Goal: Task Accomplishment & Management: Complete application form

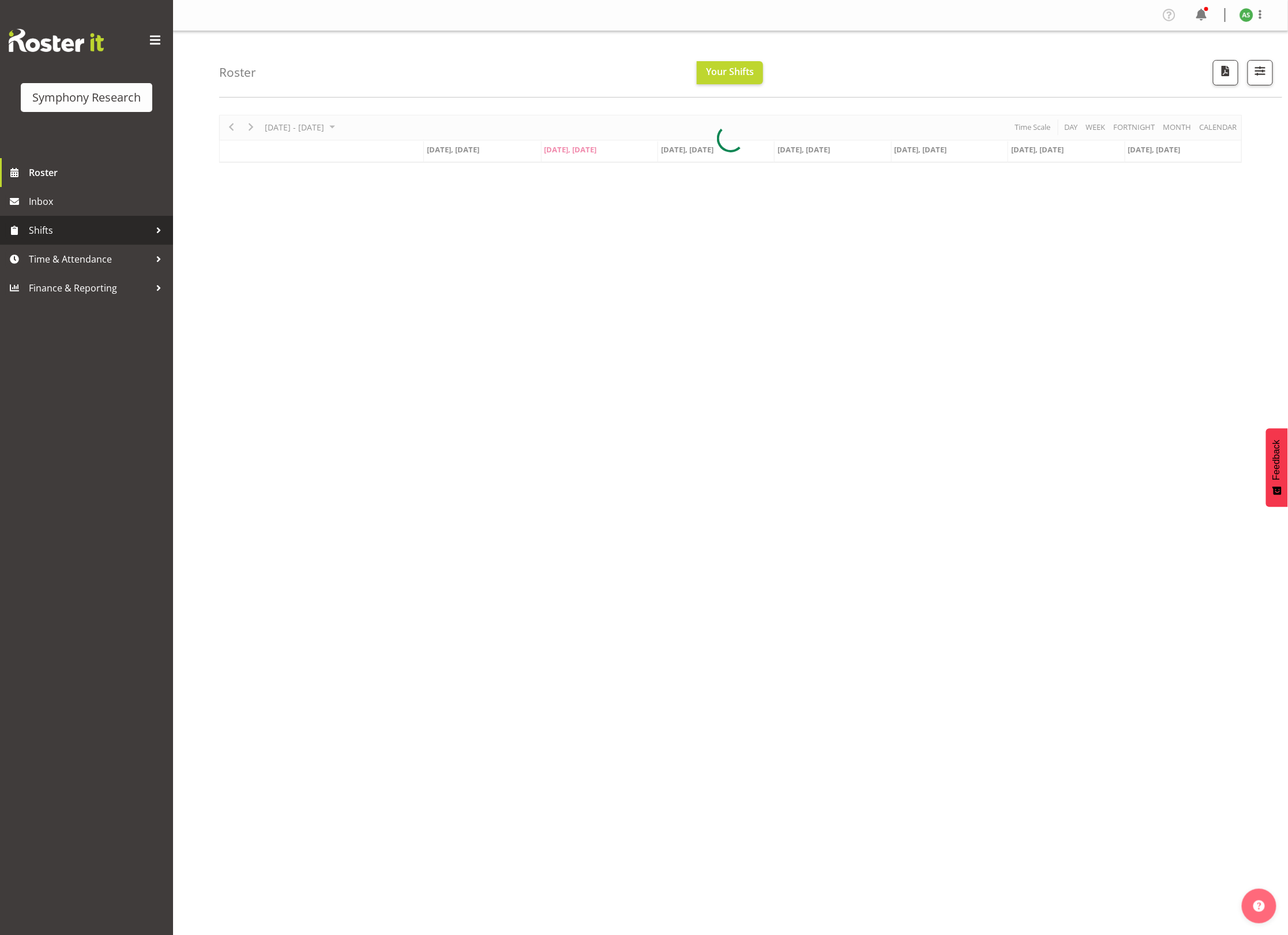
click at [78, 233] on span "Shifts" at bounding box center [89, 230] width 121 height 17
click at [71, 340] on link "Time & Attendance" at bounding box center [87, 351] width 173 height 29
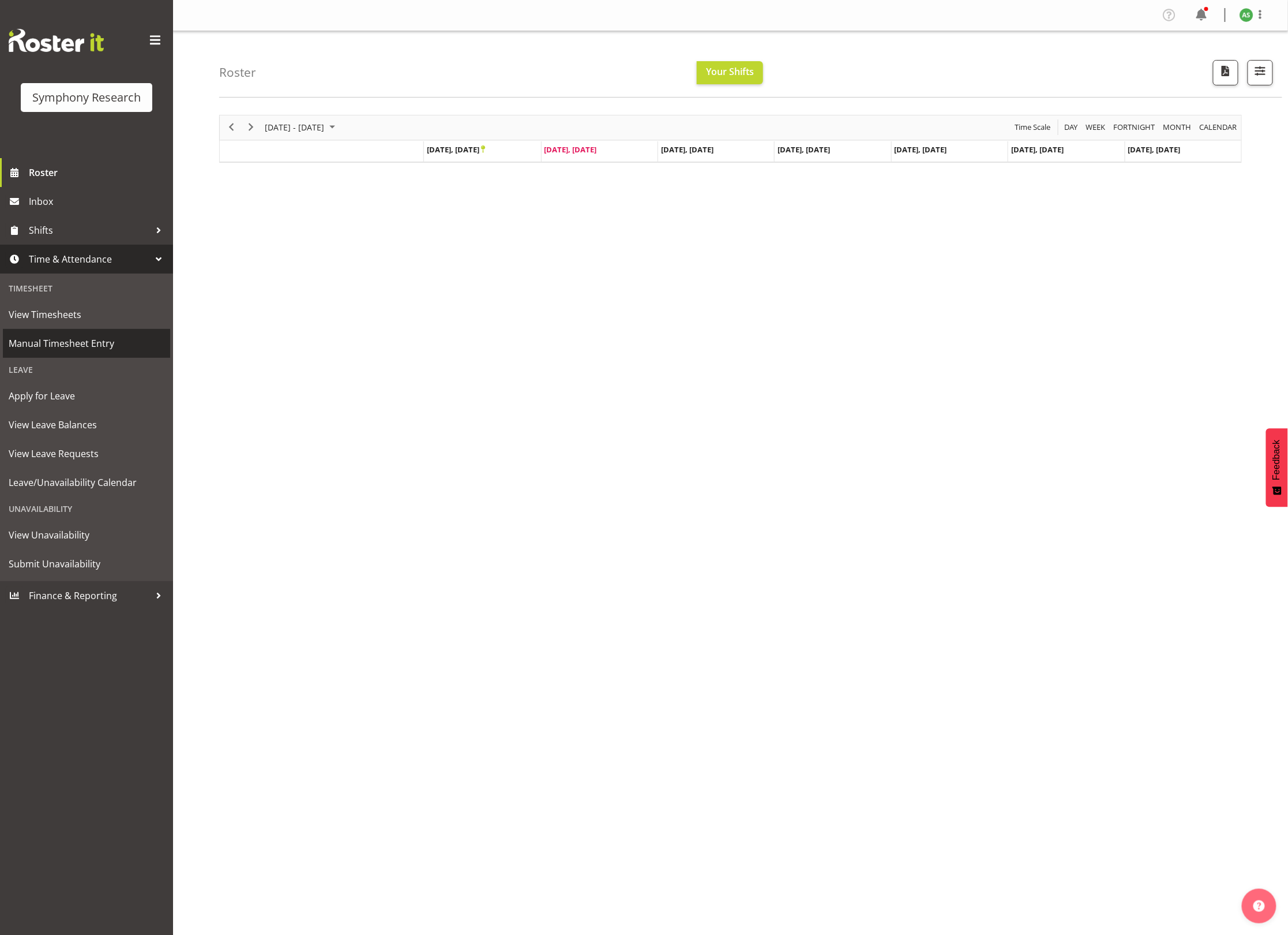
click at [79, 344] on span "Manual Timesheet Entry" at bounding box center [86, 343] width 155 height 17
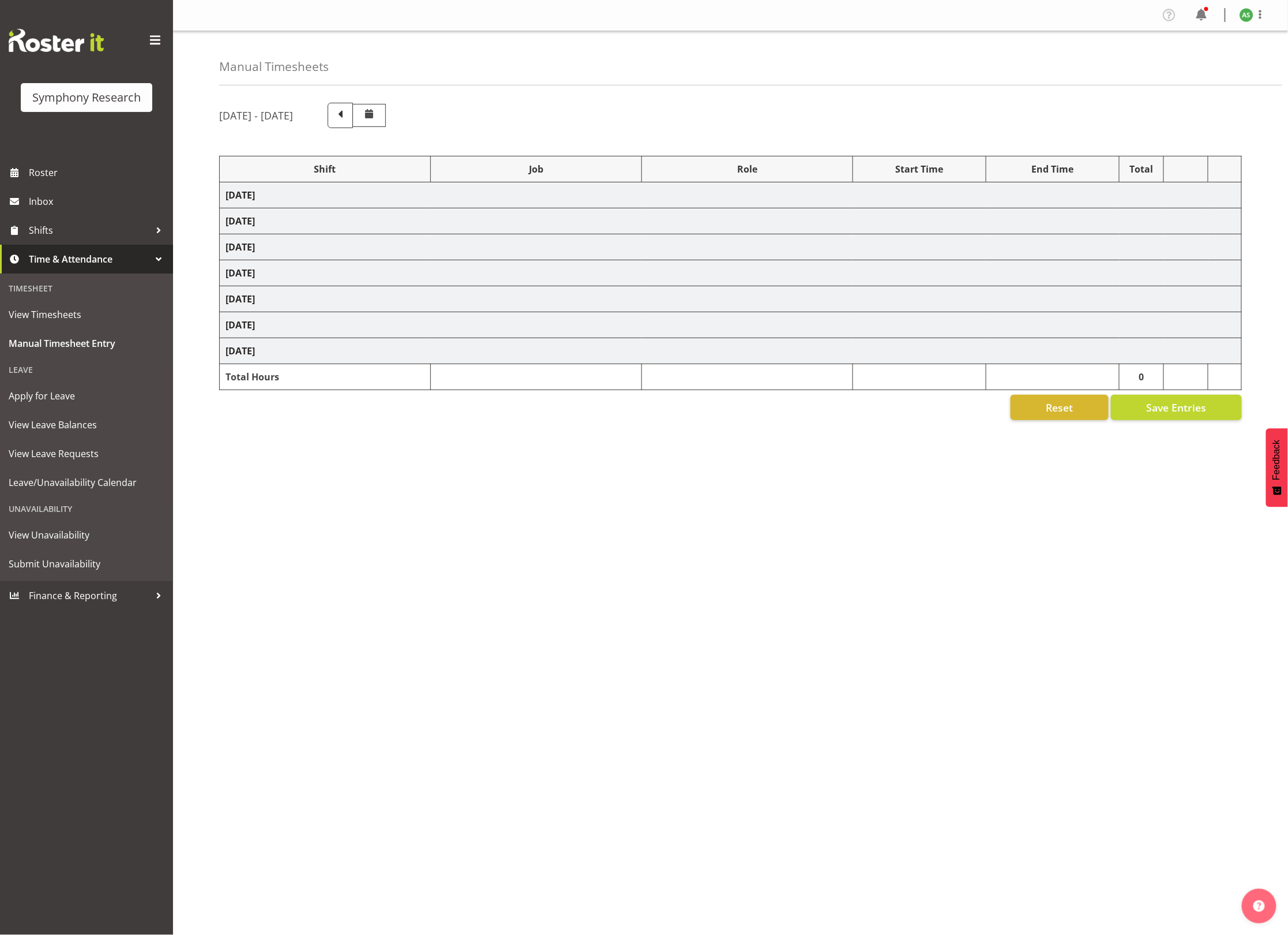
select select "26078"
select select "10587"
select select "47"
select select "26078"
select select "10587"
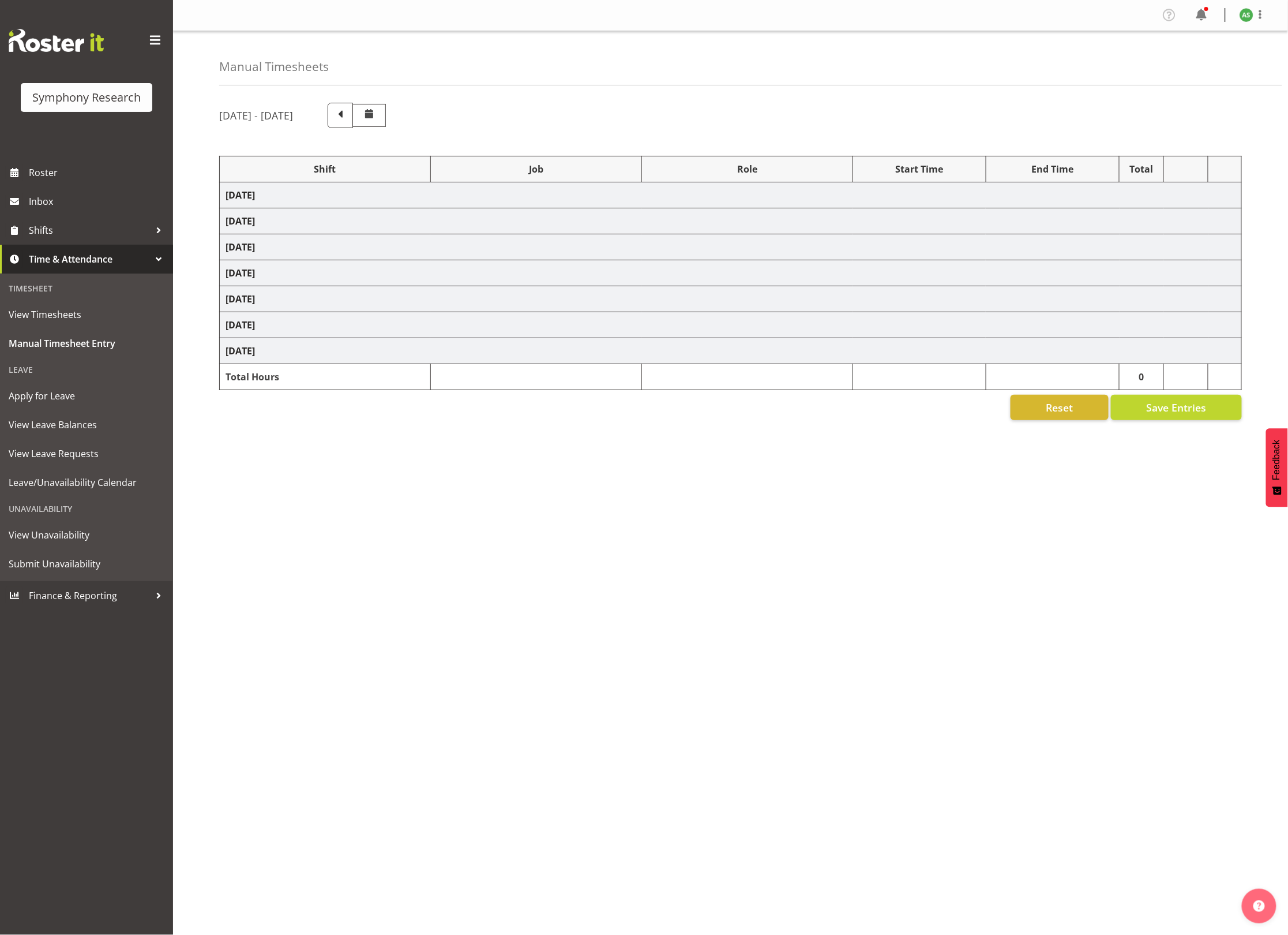
select select "47"
select select "56692"
select select "10499"
select select "47"
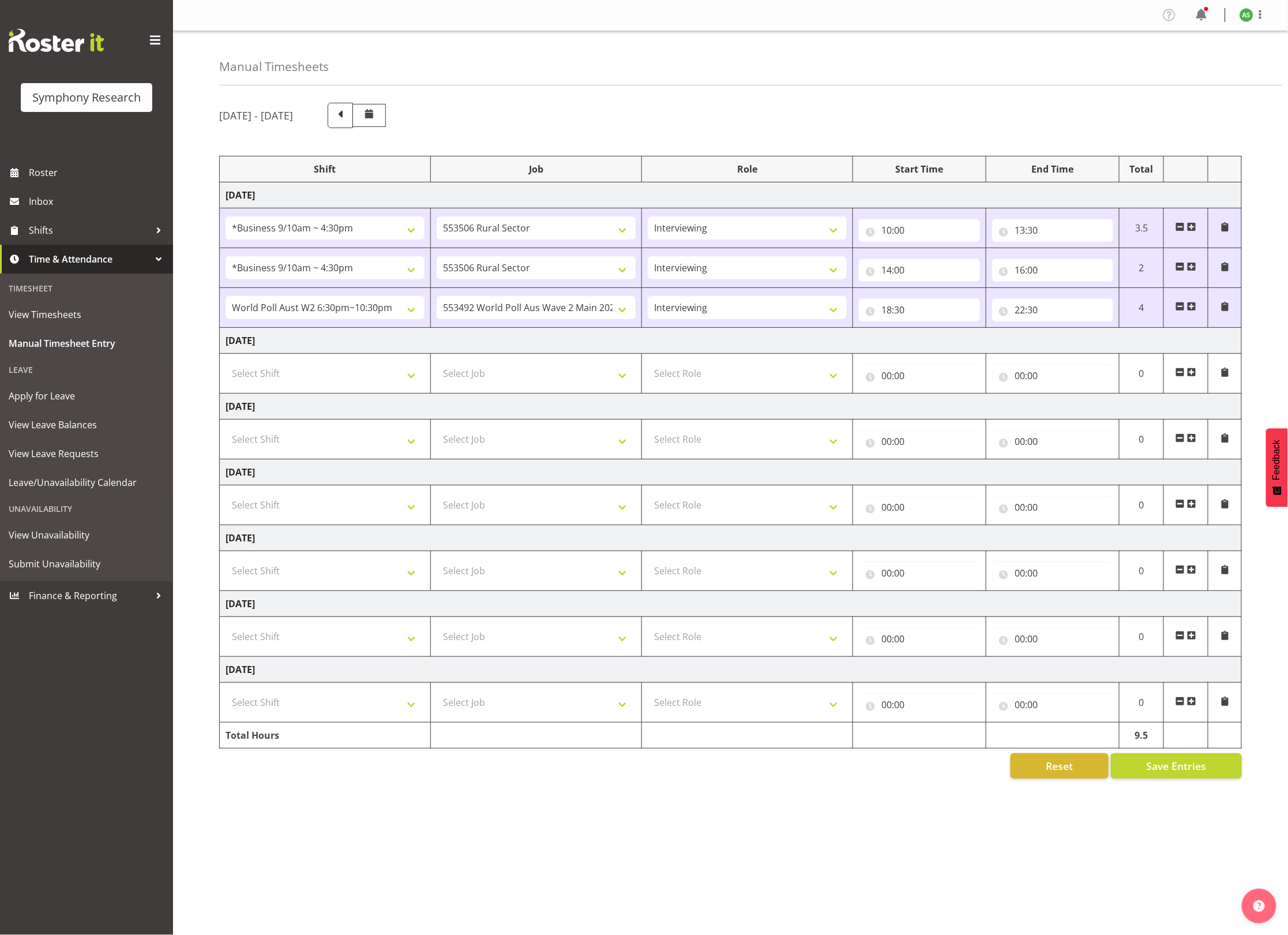
click at [1196, 375] on td at bounding box center [1186, 373] width 44 height 40
click at [1195, 374] on span at bounding box center [1191, 371] width 9 height 9
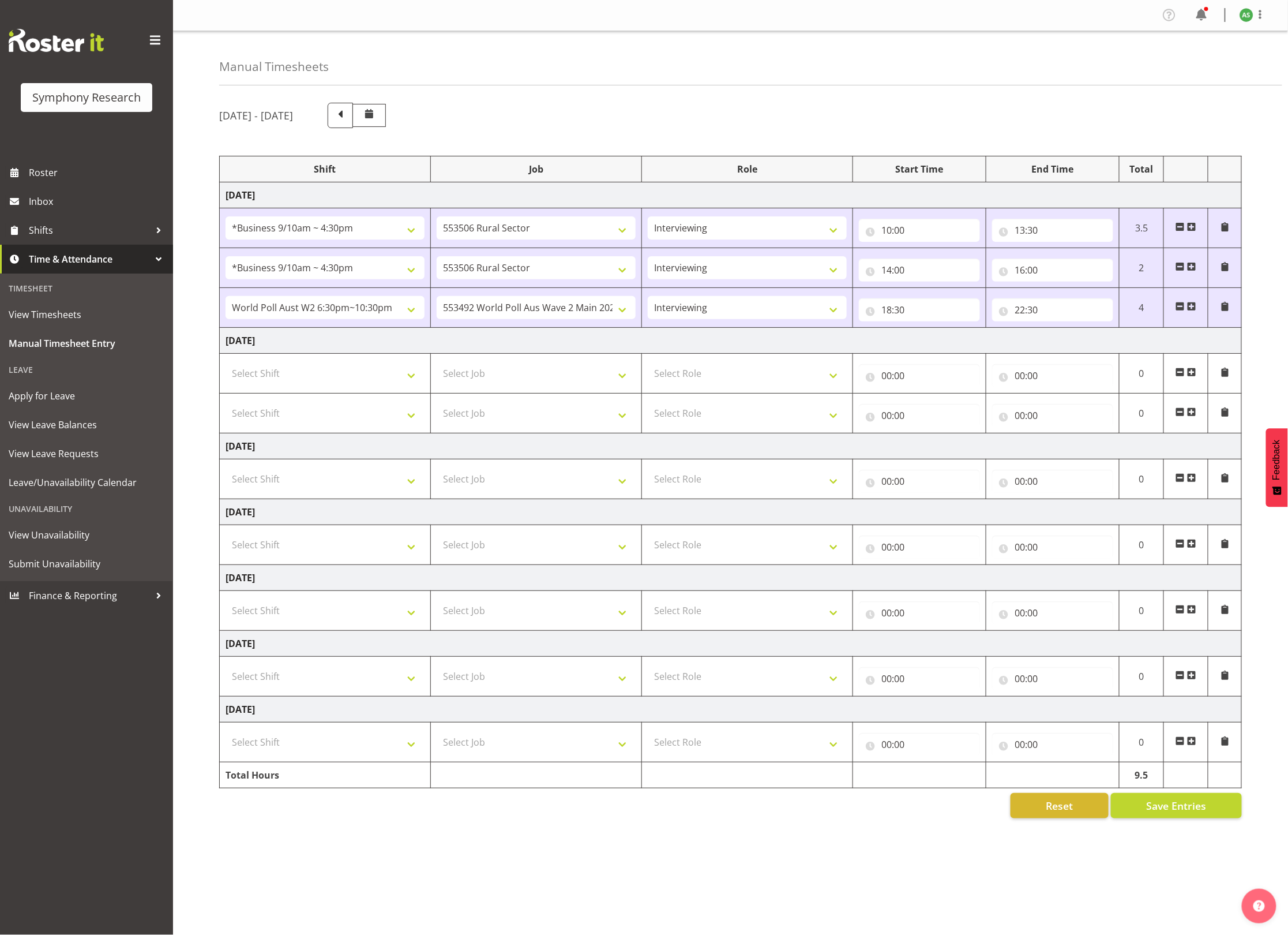
click at [1195, 374] on span at bounding box center [1191, 371] width 9 height 9
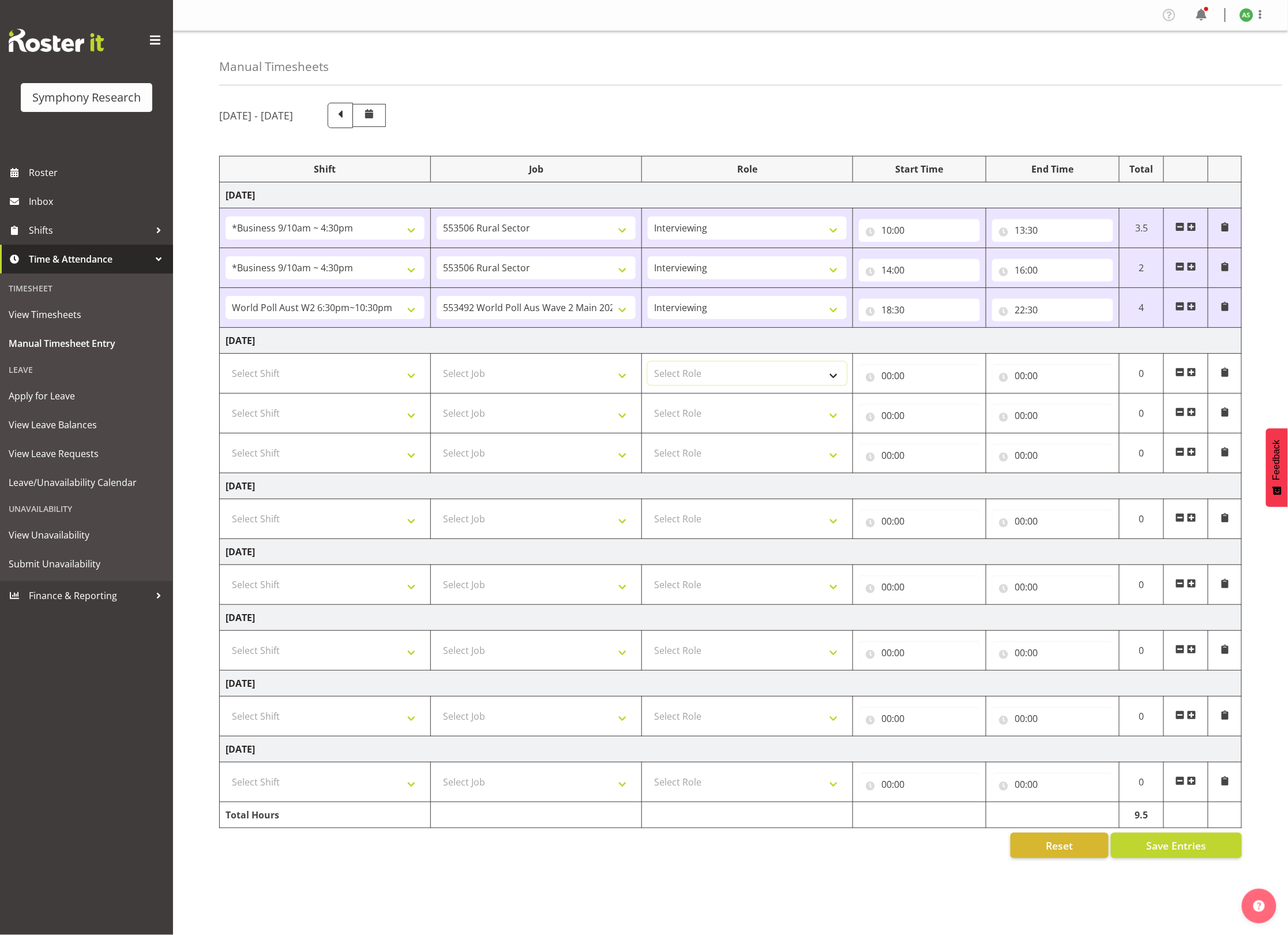
click at [752, 380] on select "Select Role Briefing Interviewing" at bounding box center [747, 373] width 199 height 23
select select "47"
click at [647, 365] on select "Select Role Briefing Interviewing" at bounding box center [747, 373] width 199 height 23
click at [743, 415] on select "Select Role Briefing Interviewing" at bounding box center [747, 412] width 199 height 23
select select "47"
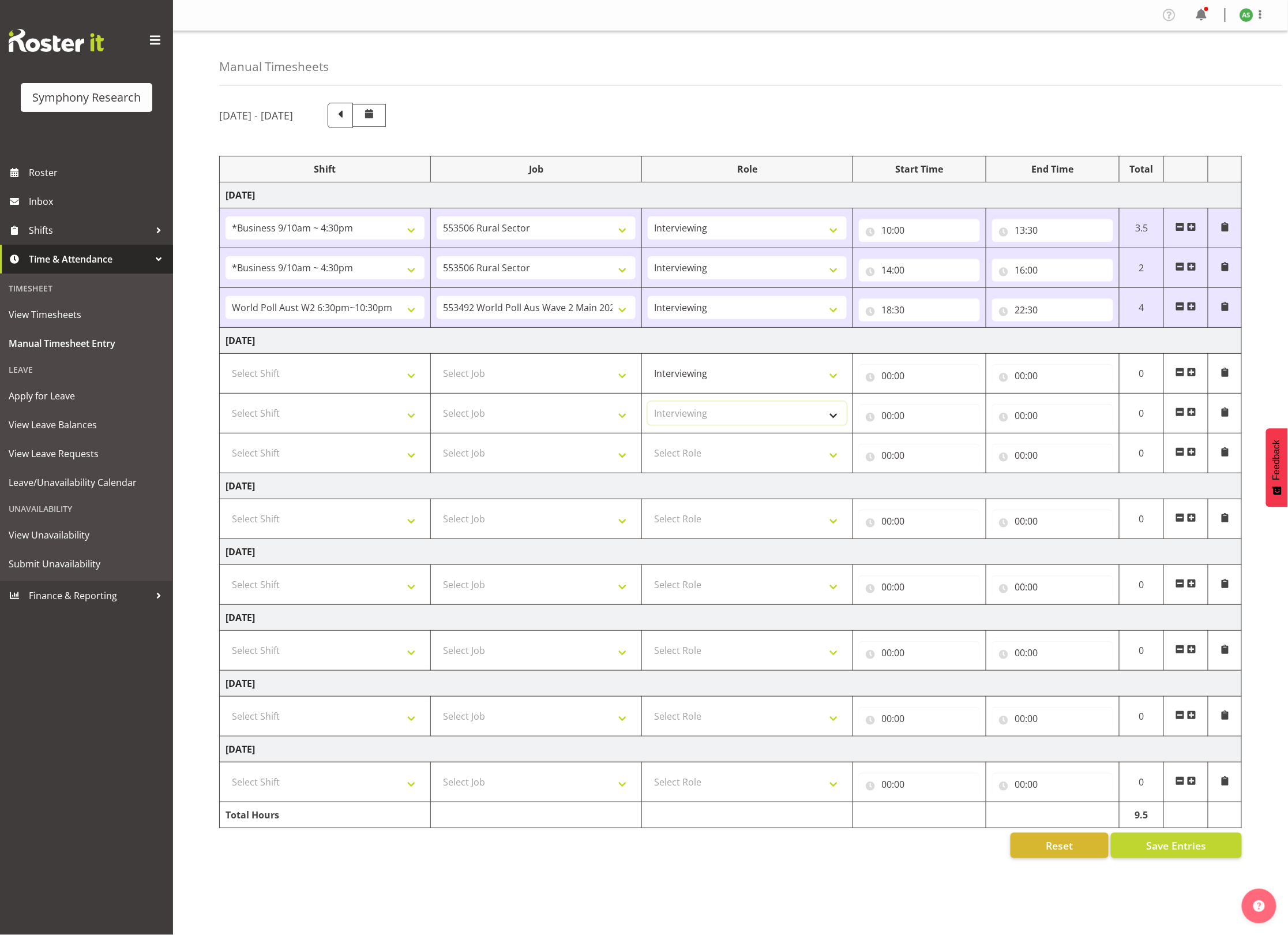
click at [647, 405] on select "Select Role Briefing Interviewing" at bounding box center [747, 412] width 199 height 23
click at [735, 457] on select "Select Role Briefing Interviewing" at bounding box center [747, 452] width 199 height 23
select select "47"
click at [647, 445] on select "Select Role Briefing Interviewing" at bounding box center [747, 452] width 199 height 23
click at [599, 375] on select "Select Job 550060 IF Admin 553492 World Poll Aus Wave 2 Main 2025 553493 World …" at bounding box center [536, 373] width 199 height 23
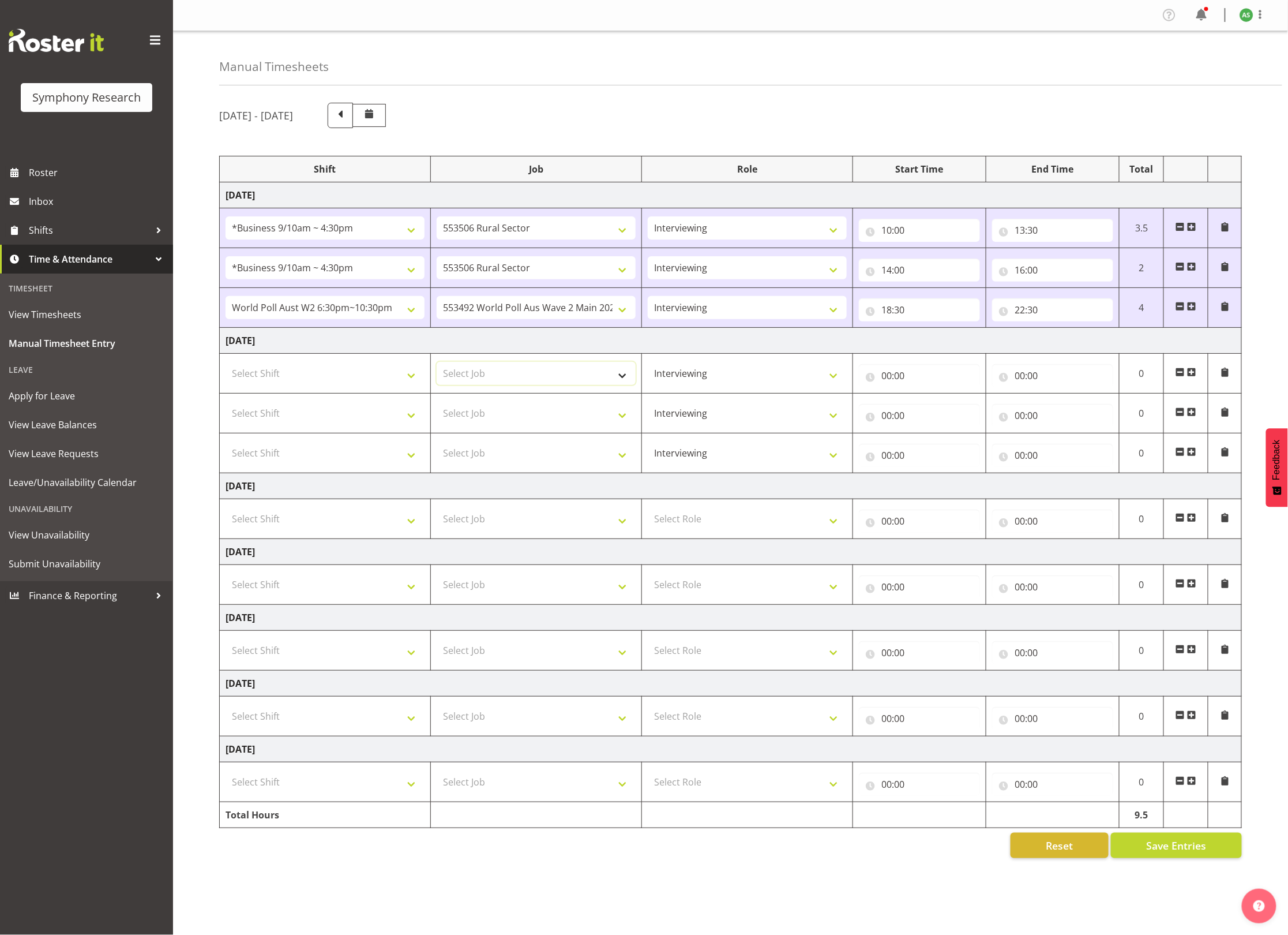
select select "10587"
click at [437, 365] on select "Select Job 550060 IF Admin 553492 World Poll Aus Wave 2 Main 2025 553493 World …" at bounding box center [536, 373] width 199 height 23
click at [399, 377] on select "Select Shift !!Weekend Residential (Roster IT Shift Label) *Business 9/10am ~ 4…" at bounding box center [325, 373] width 199 height 23
select select "26078"
click at [225, 365] on select "Select Shift !!Weekend Residential (Roster IT Shift Label) *Business 9/10am ~ 4…" at bounding box center [325, 373] width 199 height 23
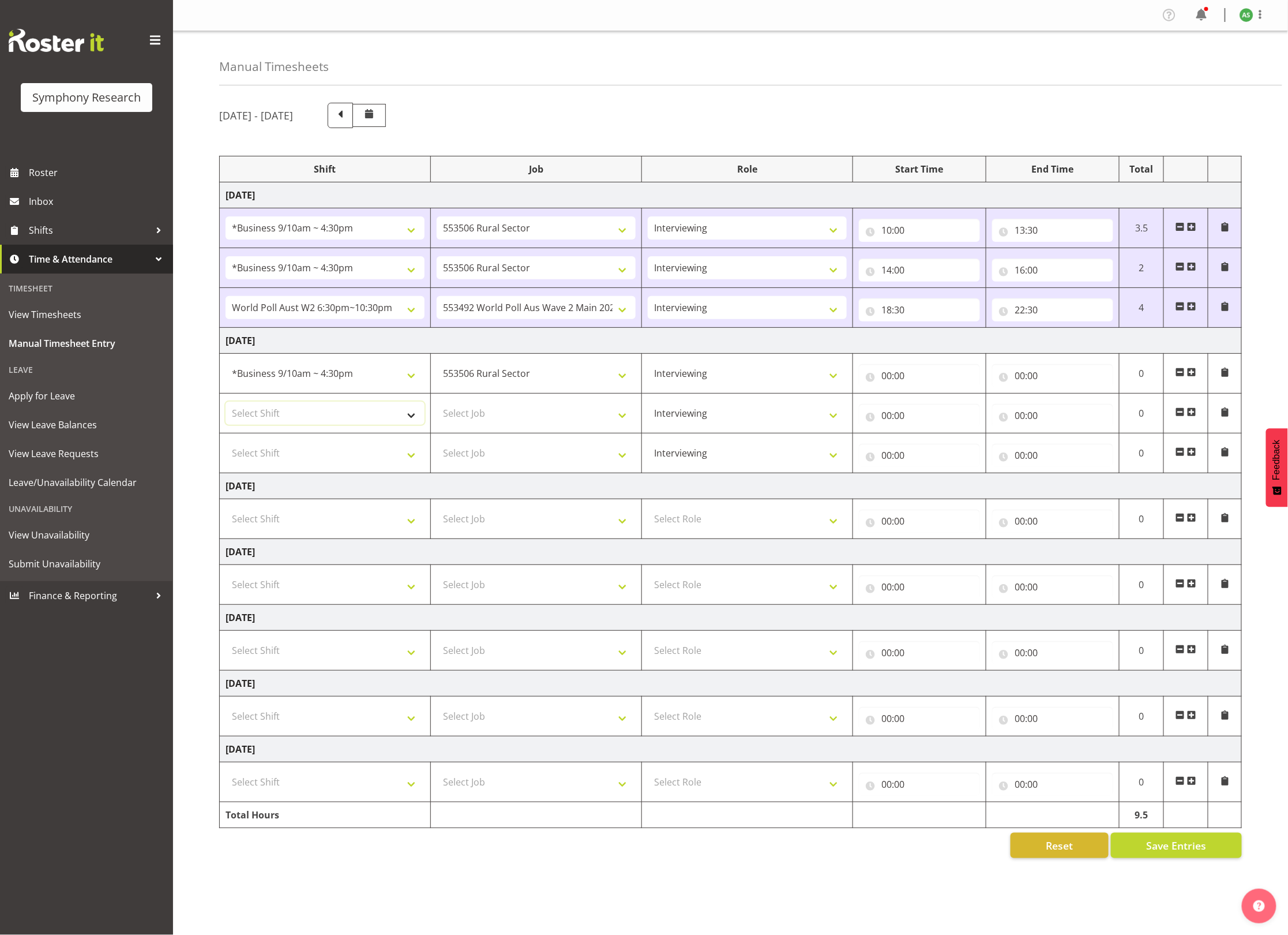
click at [391, 406] on select "Select Shift !!Weekend Residential (Roster IT Shift Label) *Business 9/10am ~ 4…" at bounding box center [325, 412] width 199 height 23
select select "26078"
click at [225, 405] on select "Select Shift !!Weekend Residential (Roster IT Shift Label) *Business 9/10am ~ 4…" at bounding box center [325, 412] width 199 height 23
click at [884, 382] on input "00:00" at bounding box center [919, 375] width 121 height 23
click at [938, 412] on select "00 01 02 03 04 05 06 07 08 09 10 11 12 13 14 15 16 17 18 19 20 21 22 23" at bounding box center [937, 405] width 26 height 23
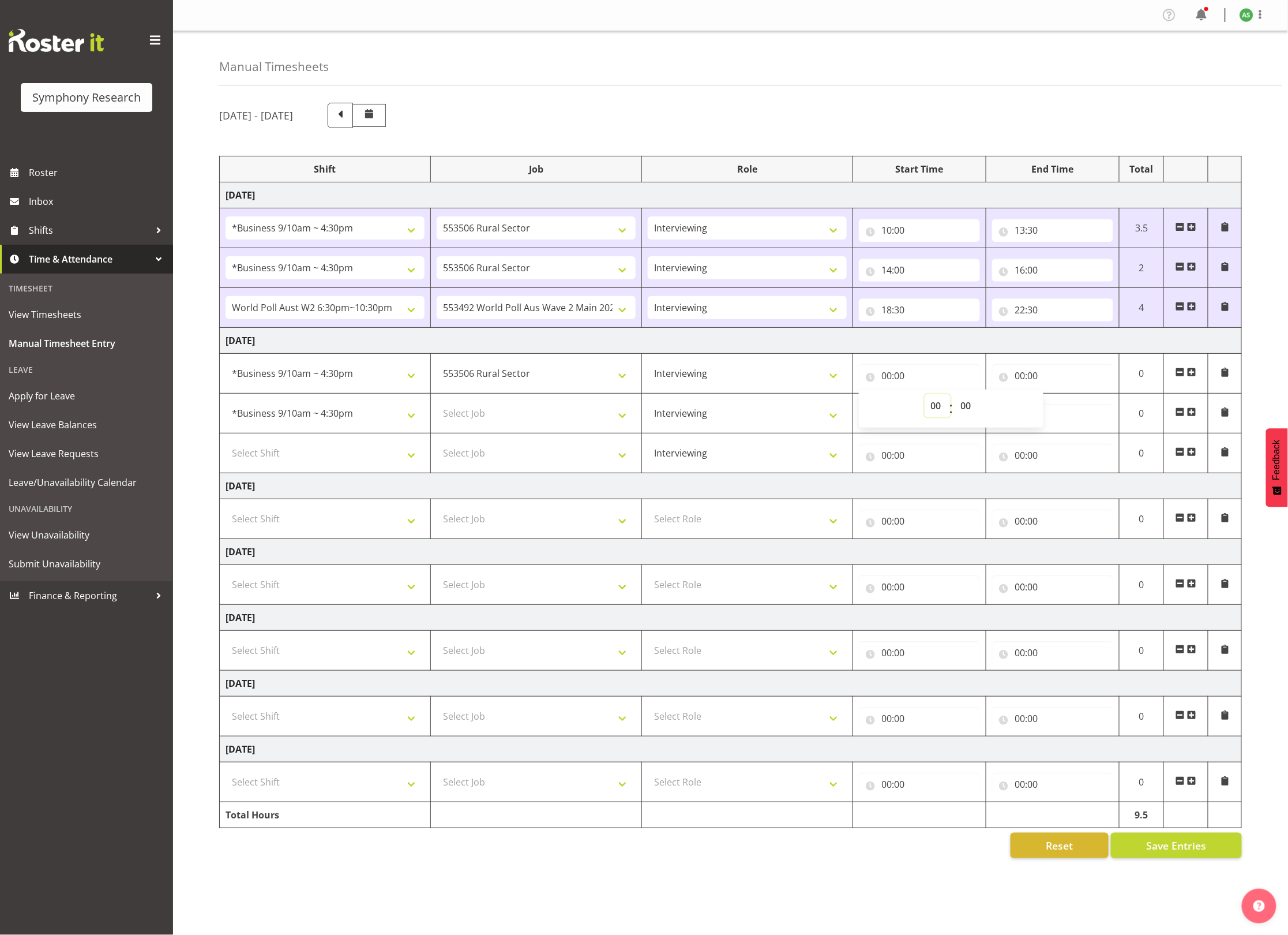
select select "10"
click at [924, 397] on select "00 01 02 03 04 05 06 07 08 09 10 11 12 13 14 15 16 17 18 19 20 21 22 23" at bounding box center [937, 405] width 26 height 23
type input "10:00"
click at [1019, 377] on input "00:00" at bounding box center [1052, 375] width 121 height 23
click at [1066, 411] on select "00 01 02 03 04 05 06 07 08 09 10 11 12 13 14 15 16 17 18 19 20 21 22 23" at bounding box center [1071, 405] width 26 height 23
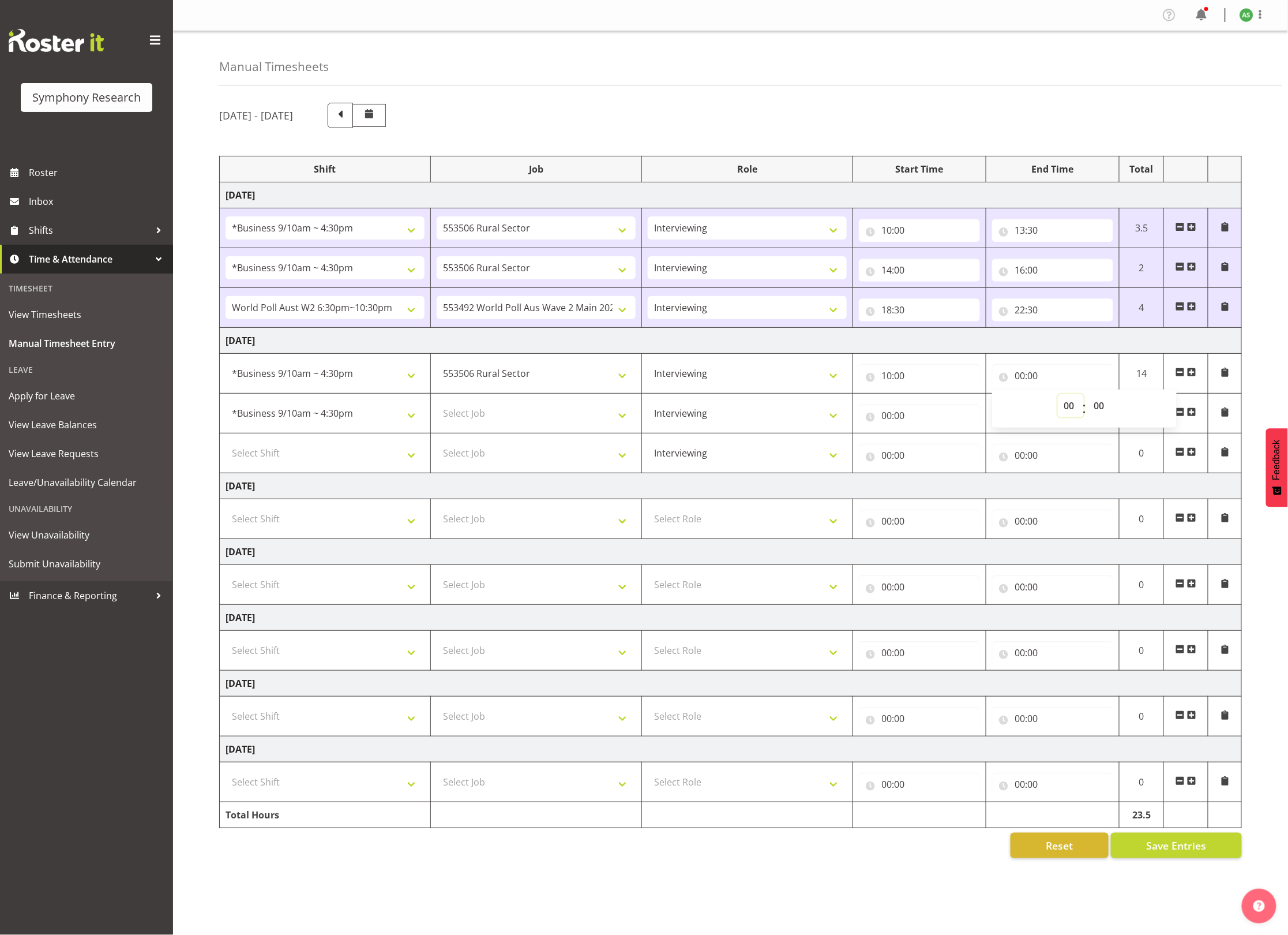
select select "13"
click at [1058, 397] on select "00 01 02 03 04 05 06 07 08 09 10 11 12 13 14 15 16 17 18 19 20 21 22 23" at bounding box center [1071, 405] width 26 height 23
type input "13:00"
click at [1037, 378] on input "13:00" at bounding box center [1052, 375] width 121 height 23
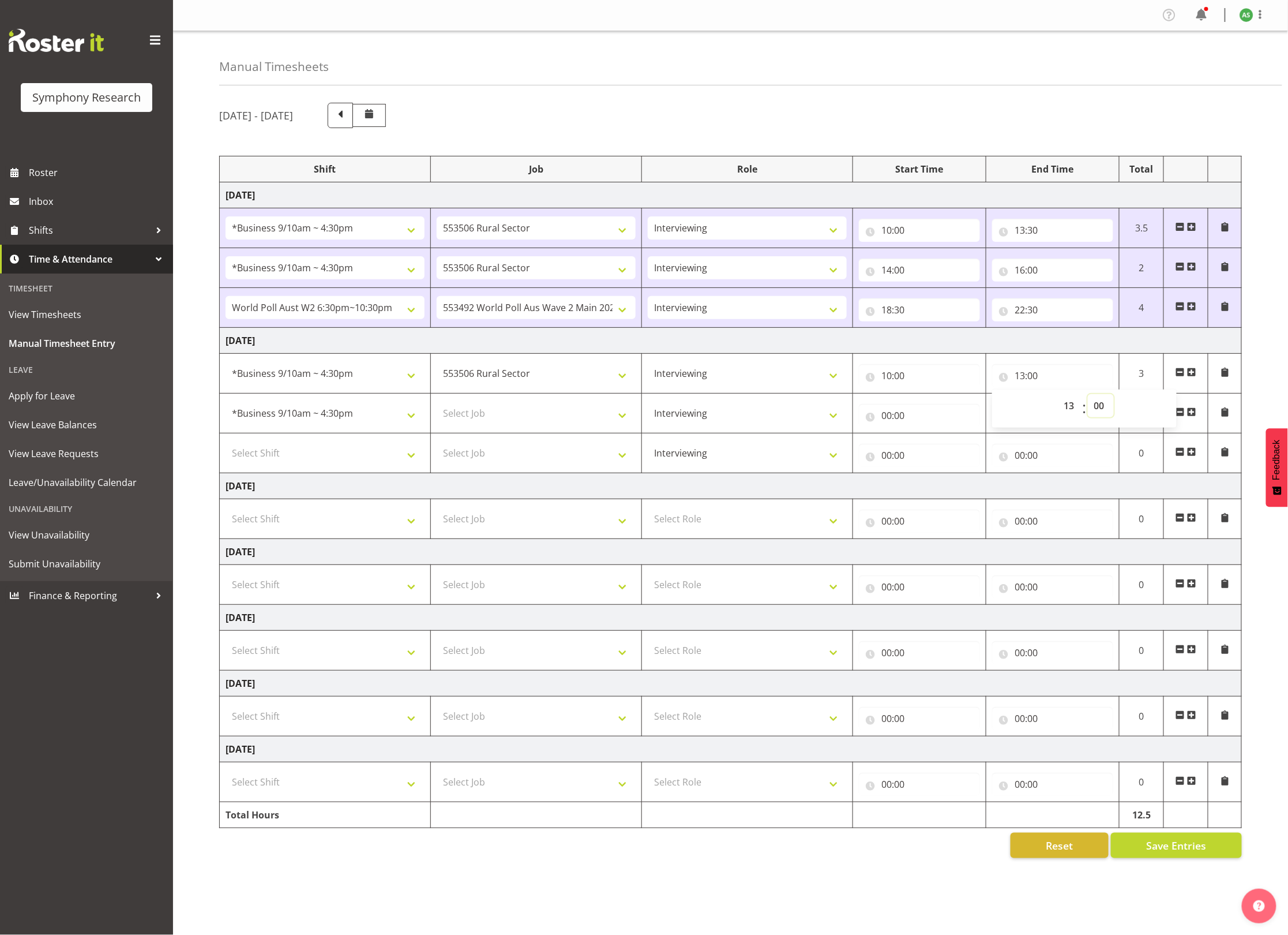
drag, startPoint x: 1101, startPoint y: 411, endPoint x: 1103, endPoint y: 405, distance: 6.3
click at [1101, 411] on select "00 01 02 03 04 05 06 07 08 09 10 11 12 13 14 15 16 17 18 19 20 21 22 23 24 25 2…" at bounding box center [1100, 405] width 26 height 23
select select "30"
click at [1087, 397] on select "00 01 02 03 04 05 06 07 08 09 10 11 12 13 14 15 16 17 18 19 20 21 22 23 24 25 2…" at bounding box center [1100, 405] width 26 height 23
type input "13:30"
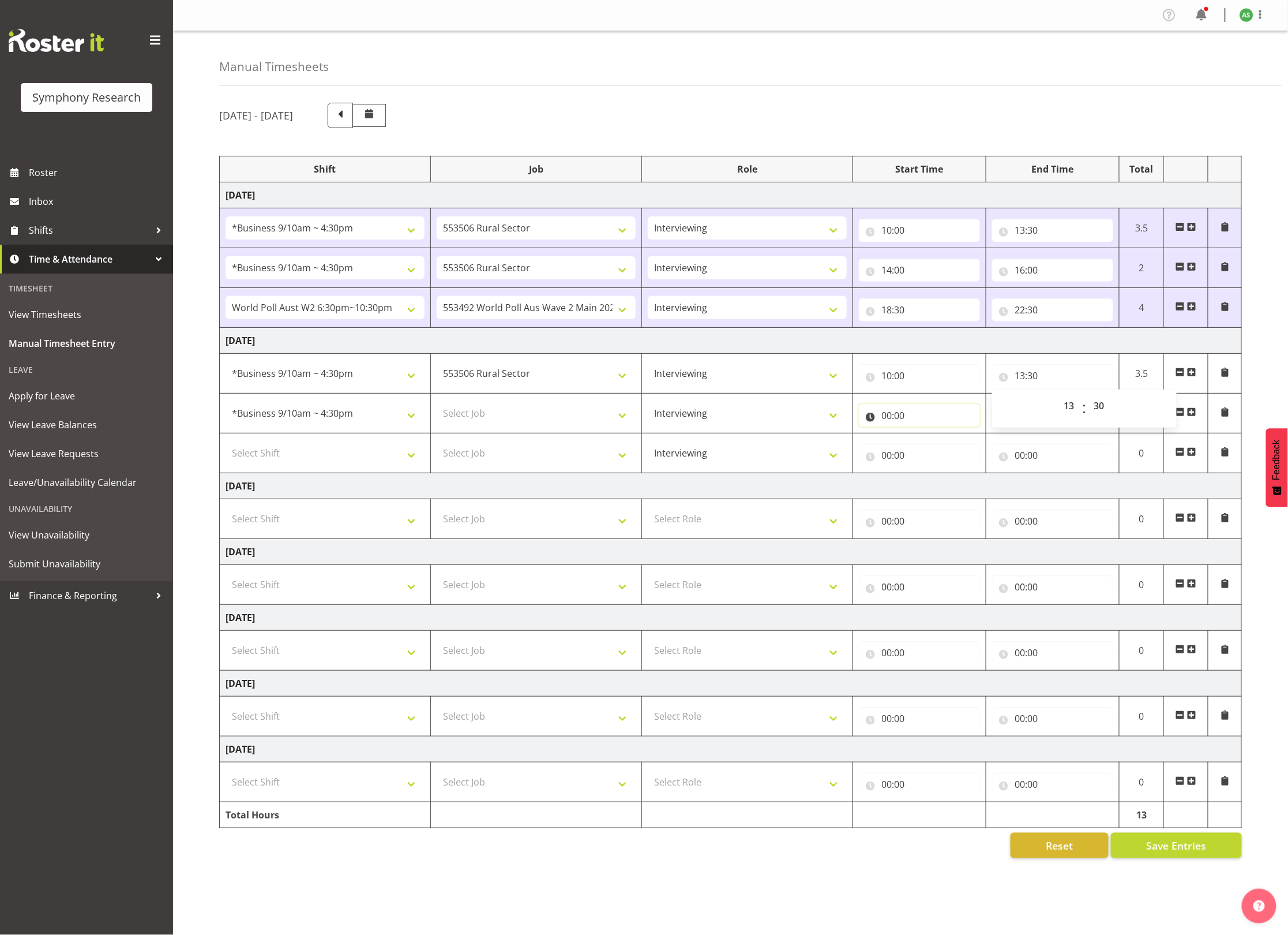
click at [890, 417] on input "00:00" at bounding box center [919, 415] width 121 height 23
click at [936, 451] on select "00 01 02 03 04 05 06 07 08 09 10 11 12 13 14 15 16 17 18 19 20 21 22 23" at bounding box center [937, 445] width 26 height 23
select select "14"
click at [924, 437] on select "00 01 02 03 04 05 06 07 08 09 10 11 12 13 14 15 16 17 18 19 20 21 22 23" at bounding box center [937, 445] width 26 height 23
type input "14:00"
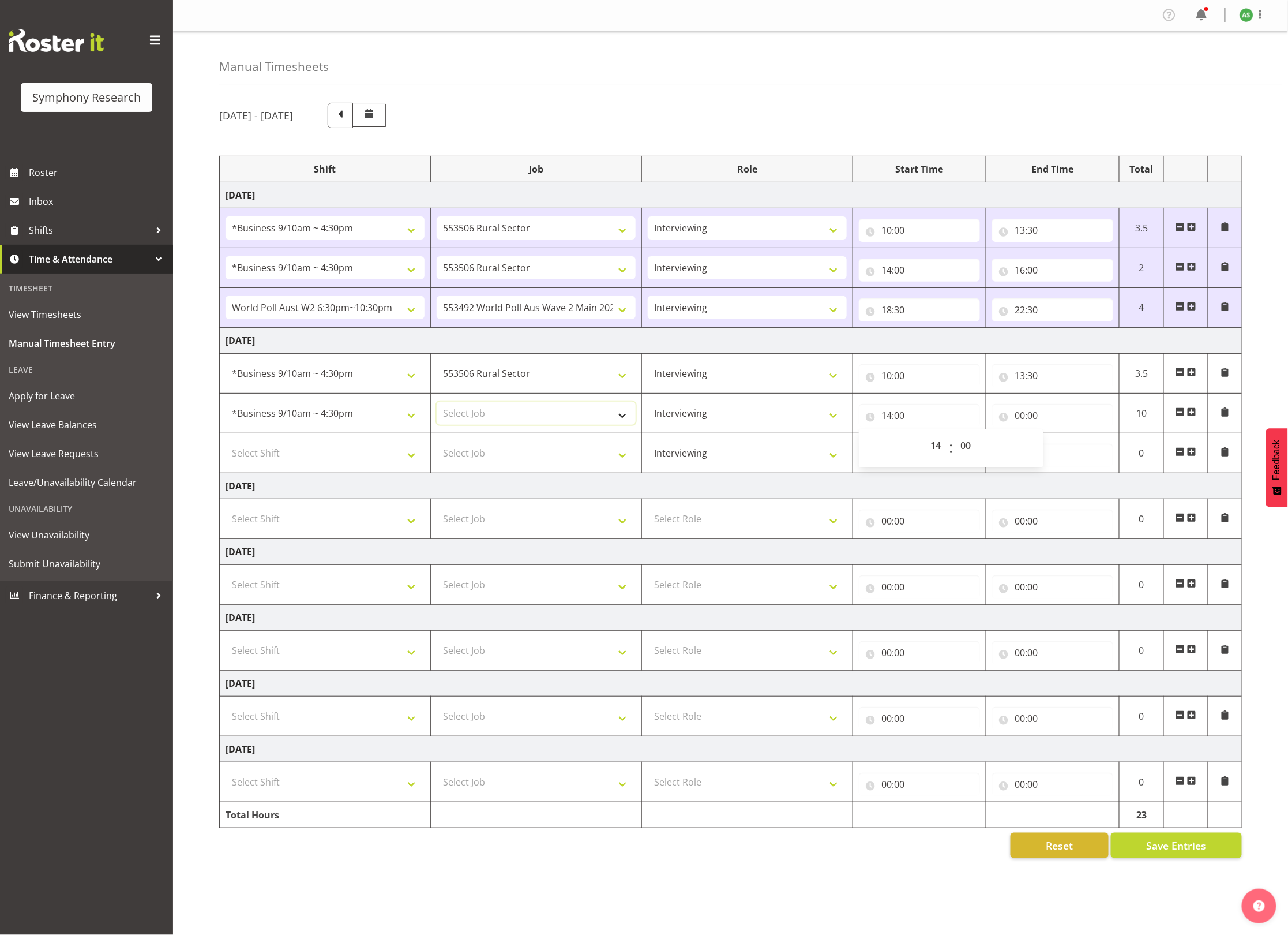
click at [596, 412] on select "Select Job 550060 IF Admin 553492 World Poll Aus Wave 2 Main 2025 553493 World …" at bounding box center [536, 412] width 199 height 23
select select "10587"
click at [437, 405] on select "Select Job 550060 IF Admin 553492 World Poll Aus Wave 2 Main 2025 553493 World …" at bounding box center [536, 412] width 199 height 23
click at [1017, 419] on input "00:00" at bounding box center [1052, 415] width 121 height 23
click at [1076, 450] on select "00 01 02 03 04 05 06 07 08 09 10 11 12 13 14 15 16 17 18 19 20 21 22 23" at bounding box center [1071, 445] width 26 height 23
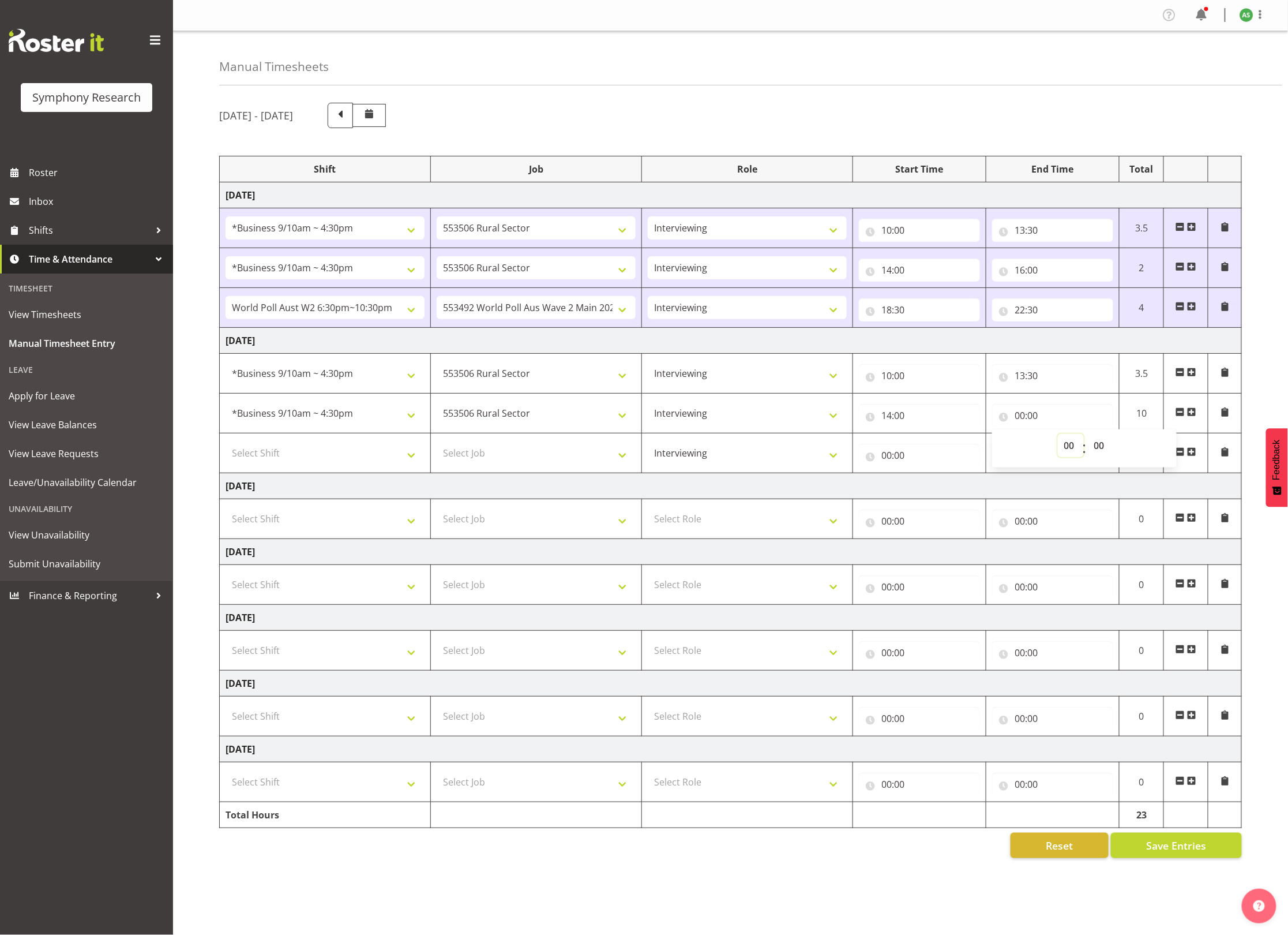
select select "16"
click at [1058, 437] on select "00 01 02 03 04 05 06 07 08 09 10 11 12 13 14 15 16 17 18 19 20 21 22 23" at bounding box center [1071, 445] width 26 height 23
type input "16:00"
click at [520, 456] on select "Select Job 550060 IF Admin 553492 World Poll Aus Wave 2 Main 2025 553493 World …" at bounding box center [536, 452] width 199 height 23
select select "10499"
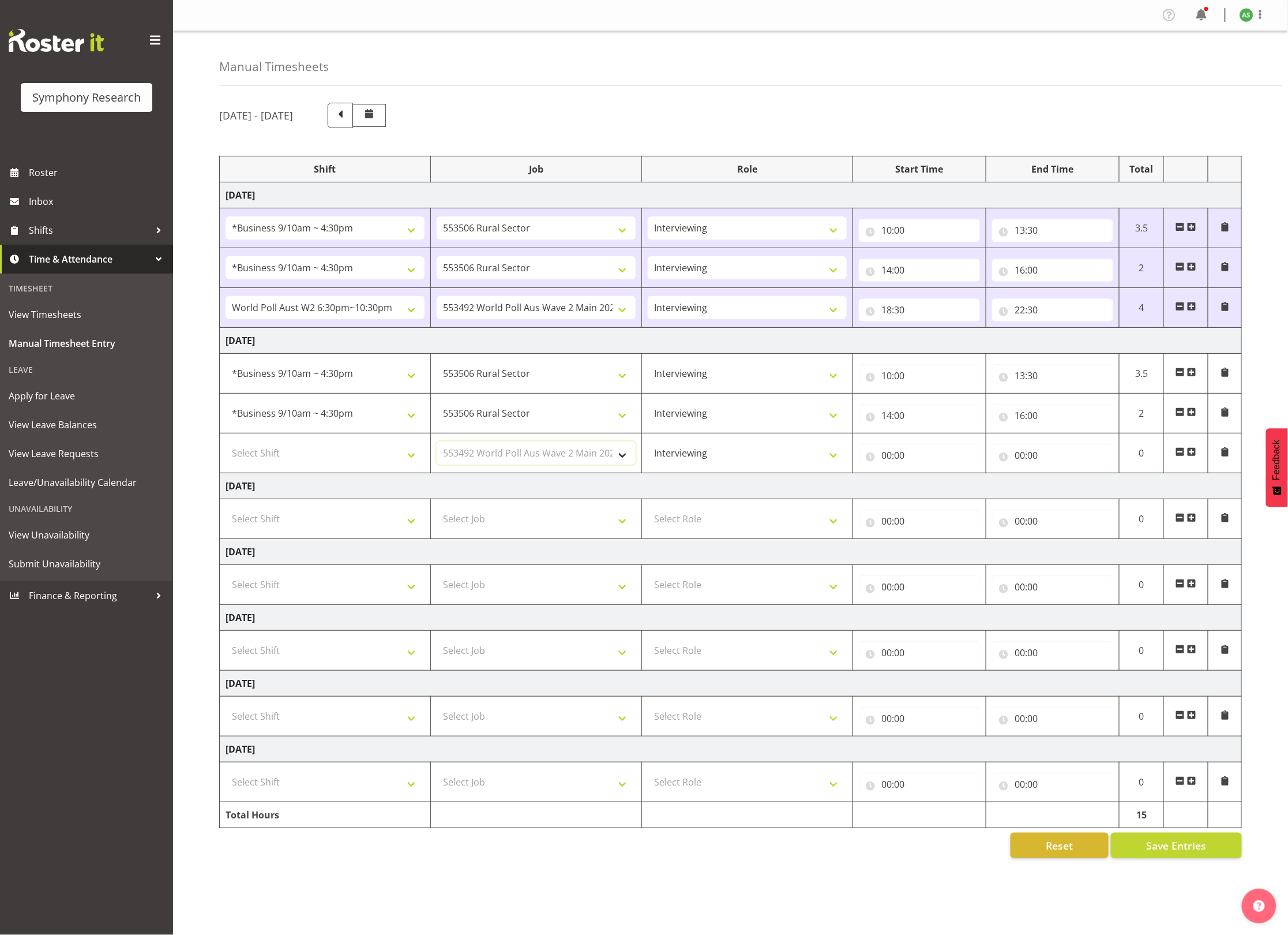
click at [437, 445] on select "Select Job 550060 IF Admin 553492 World Poll Aus Wave 2 Main 2025 553493 World …" at bounding box center [536, 452] width 199 height 23
click at [406, 456] on select "Select Shift !!Weekend Residential (Roster IT Shift Label) *Business 9/10am ~ 4…" at bounding box center [325, 452] width 199 height 23
select select "56692"
click at [225, 445] on select "Select Shift !!Weekend Residential (Roster IT Shift Label) *Business 9/10am ~ 4…" at bounding box center [325, 452] width 199 height 23
click at [886, 459] on input "00:00" at bounding box center [919, 455] width 121 height 23
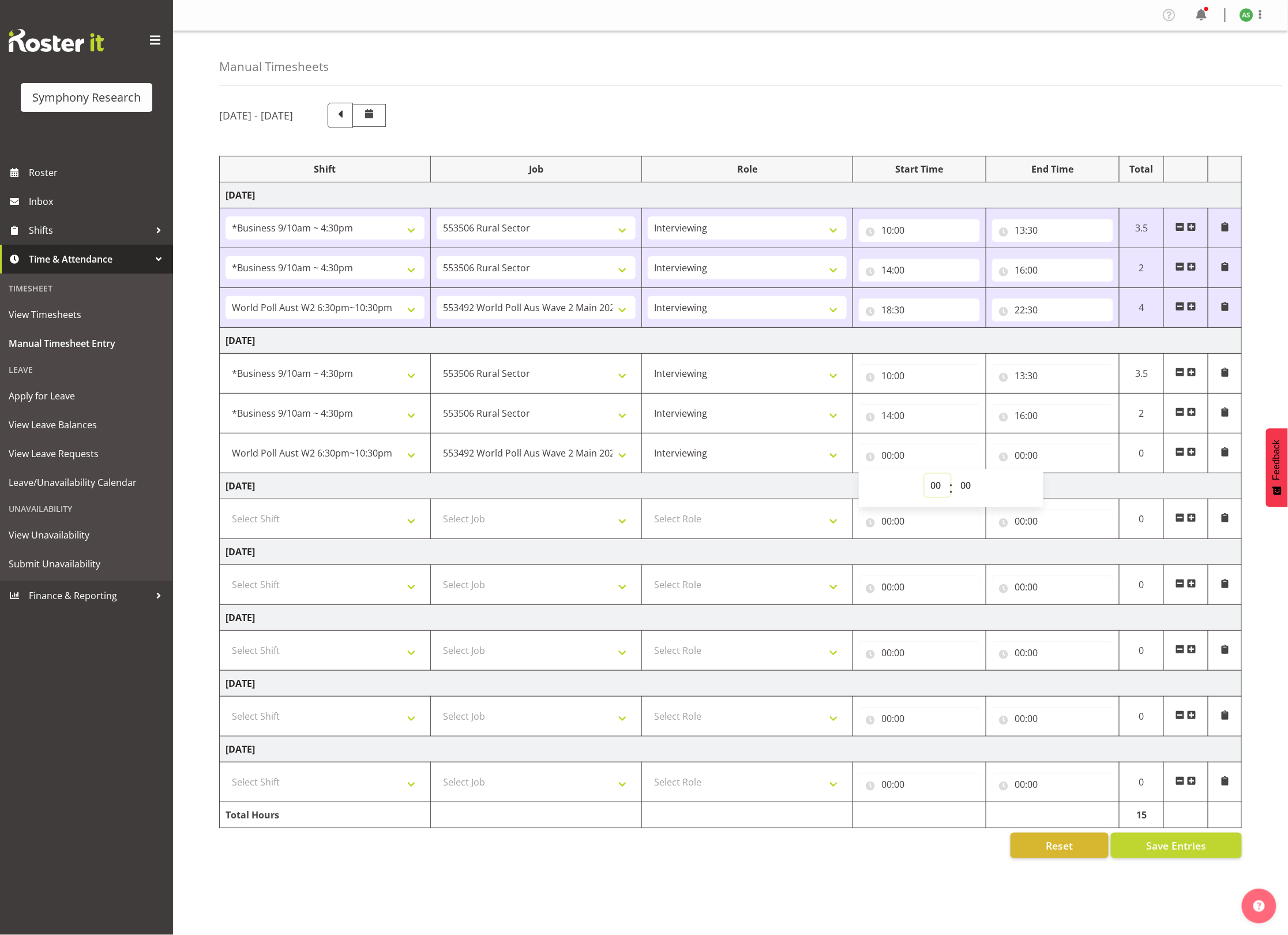
click at [938, 491] on select "00 01 02 03 04 05 06 07 08 09 10 11 12 13 14 15 16 17 18 19 20 21 22 23" at bounding box center [937, 484] width 26 height 23
select select "18"
click at [924, 478] on select "00 01 02 03 04 05 06 07 08 09 10 11 12 13 14 15 16 17 18 19 20 21 22 23" at bounding box center [937, 484] width 26 height 23
type input "18:00"
click at [901, 459] on input "18:00" at bounding box center [919, 455] width 121 height 23
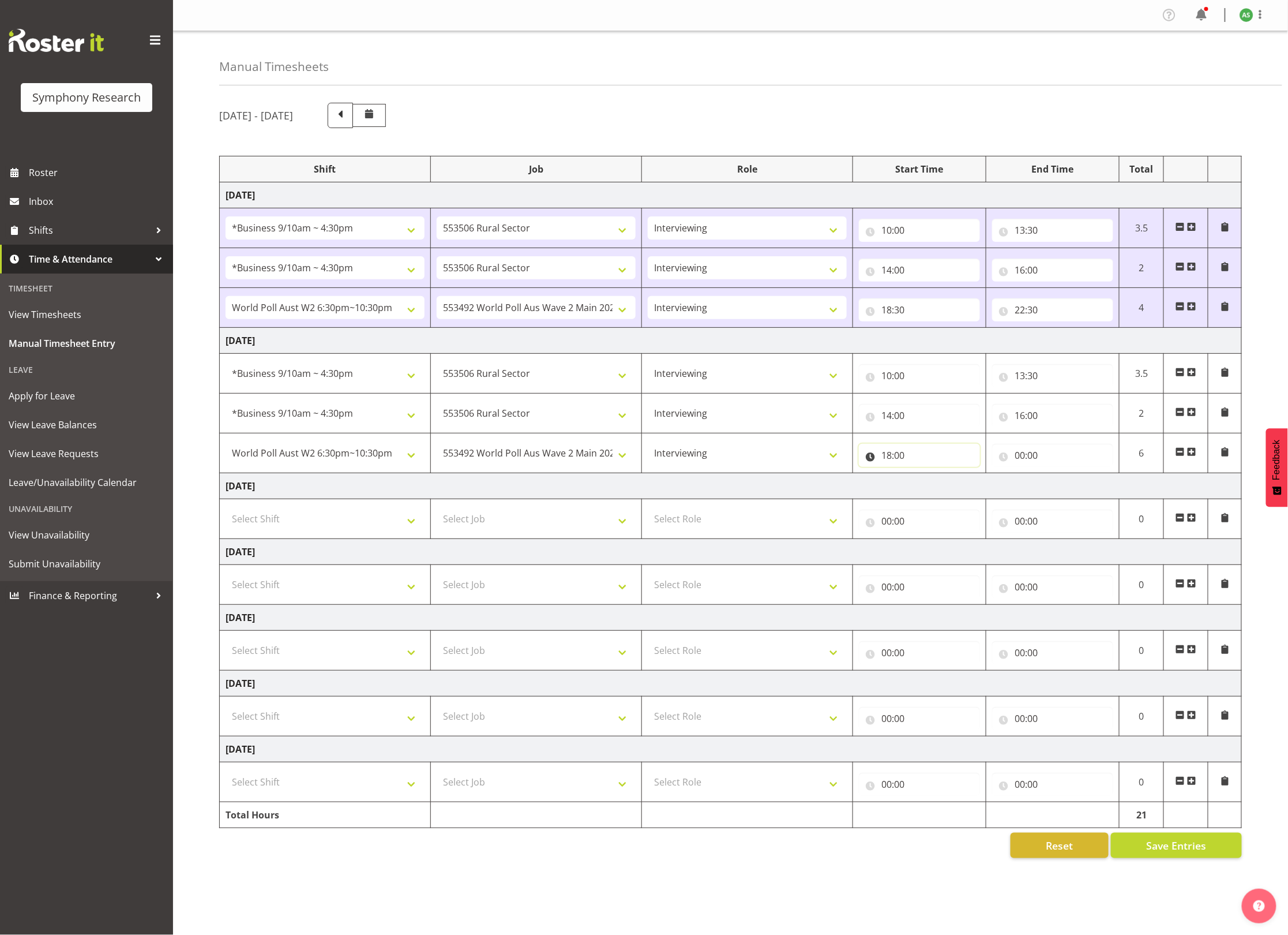
click at [901, 459] on input "18:00" at bounding box center [919, 455] width 121 height 23
click at [970, 484] on select "00 01 02 03 04 05 06 07 08 09 10 11 12 13 14 15 16 17 18 19 20 21 22 23 24 25 2…" at bounding box center [967, 484] width 26 height 23
select select "30"
click at [954, 478] on select "00 01 02 03 04 05 06 07 08 09 10 11 12 13 14 15 16 17 18 19 20 21 22 23 24 25 2…" at bounding box center [967, 484] width 26 height 23
type input "18:30"
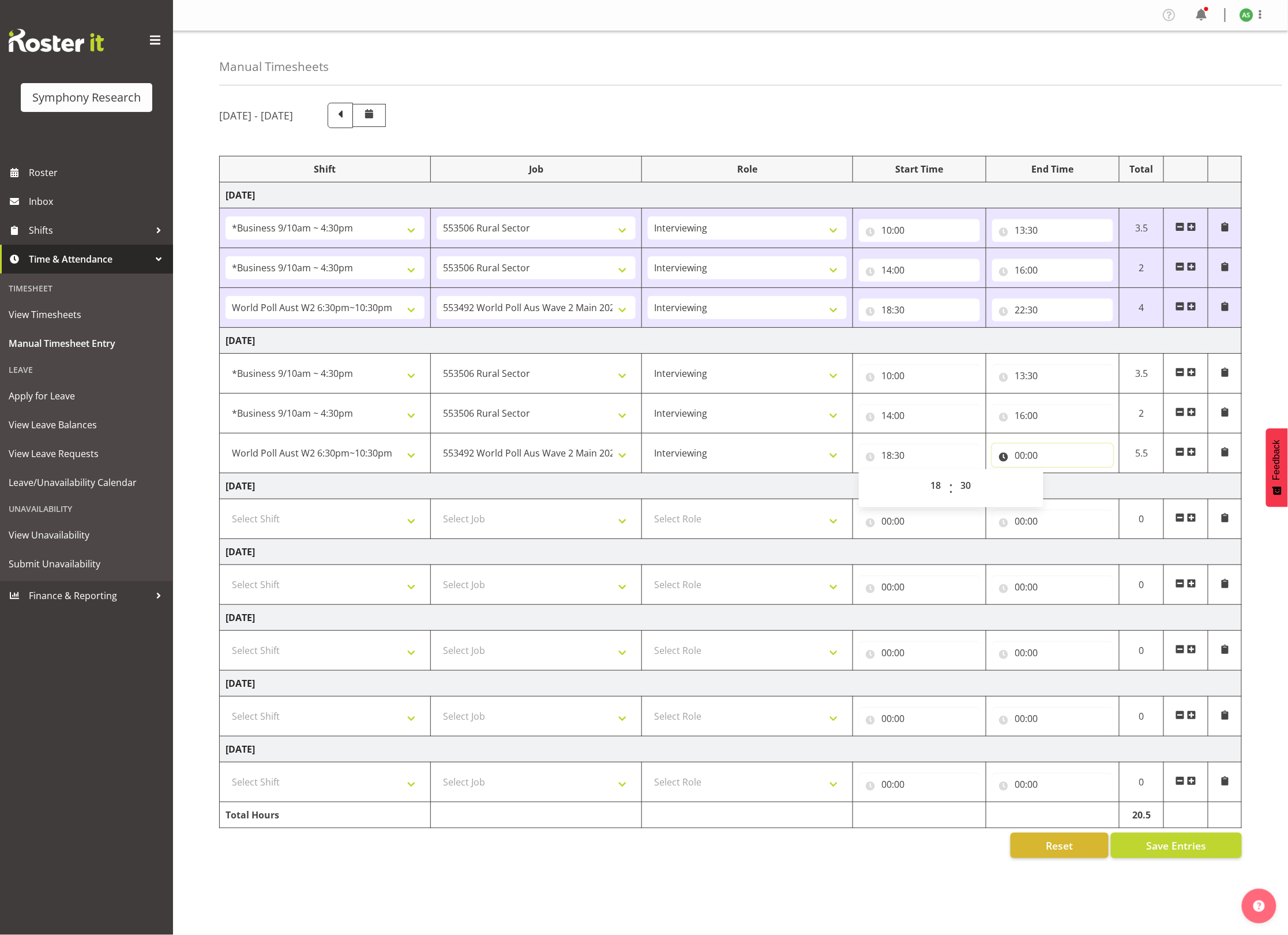
click at [1020, 456] on input "00:00" at bounding box center [1052, 455] width 121 height 23
click at [1020, 456] on input "00:00" at bounding box center [1052, 455] width 121 height 23
click at [1062, 487] on select "00 01 02 03 04 05 06 07 08 09 10 11 12 13 14 15 16 17 18 19 20 21 22 23" at bounding box center [1071, 484] width 26 height 23
select select "22"
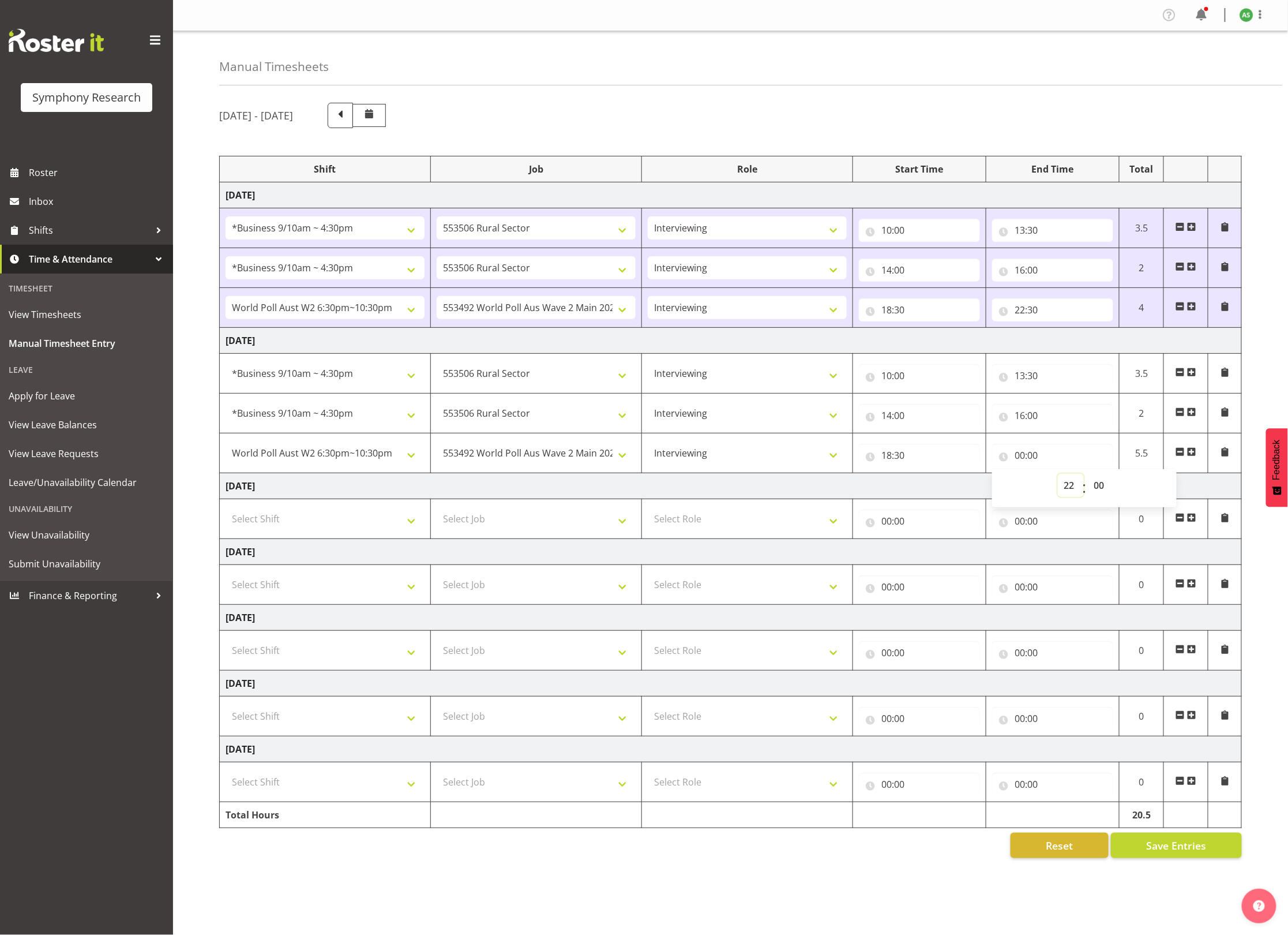
click at [1058, 478] on select "00 01 02 03 04 05 06 07 08 09 10 11 12 13 14 15 16 17 18 19 20 21 22 23" at bounding box center [1071, 484] width 26 height 23
type input "22:00"
click at [1035, 459] on input "22:00" at bounding box center [1052, 455] width 121 height 23
click at [1100, 485] on select "00 01 02 03 04 05 06 07 08 09 10 11 12 13 14 15 16 17 18 19 20 21 22 23 24 25 2…" at bounding box center [1100, 484] width 26 height 23
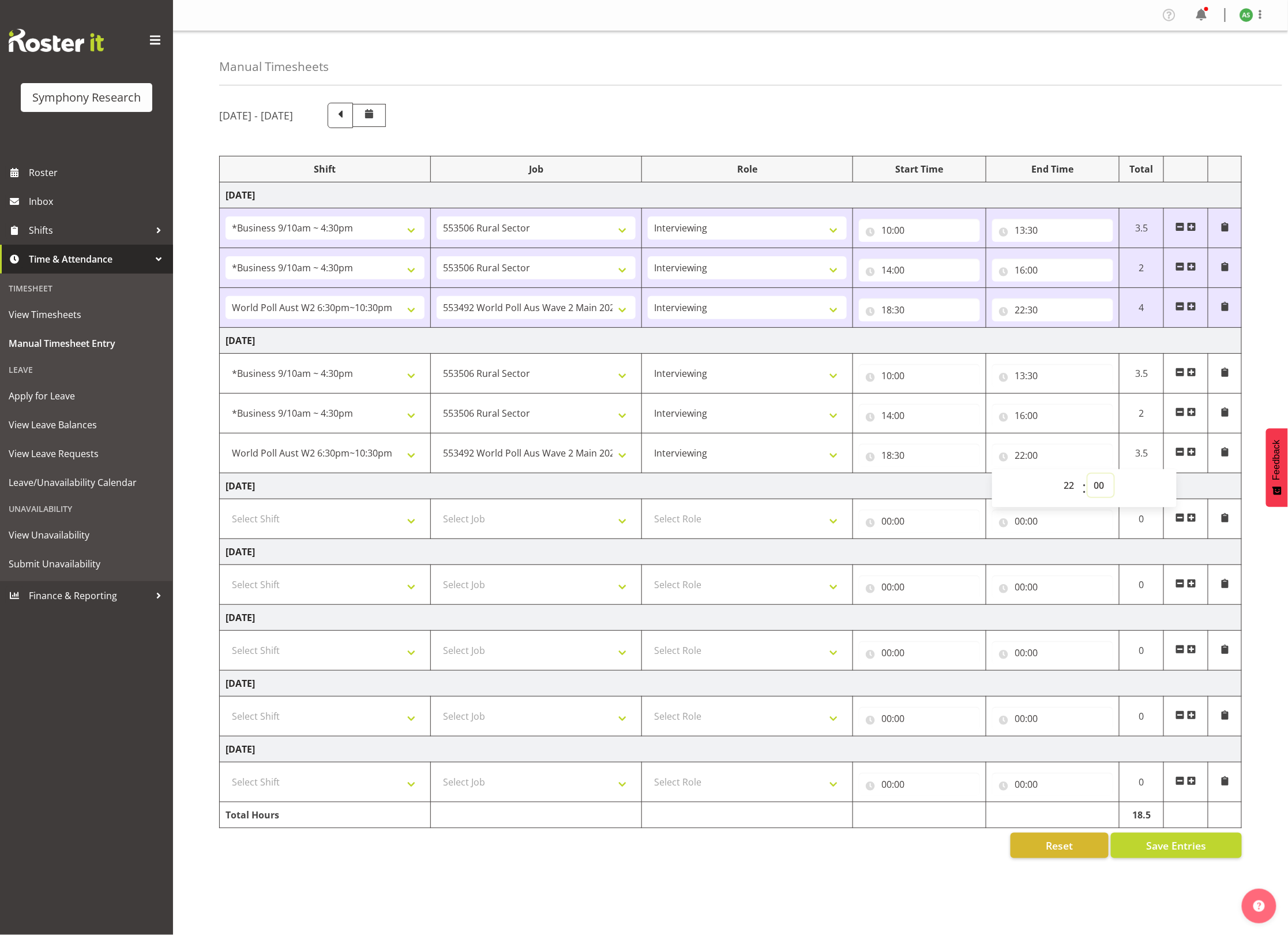
select select "30"
click at [1087, 478] on select "00 01 02 03 04 05 06 07 08 09 10 11 12 13 14 15 16 17 18 19 20 21 22 23 24 25 2…" at bounding box center [1100, 484] width 26 height 23
type input "22:30"
click at [1154, 853] on span "Save Entries" at bounding box center [1176, 845] width 60 height 15
